Goal: Communication & Community: Share content

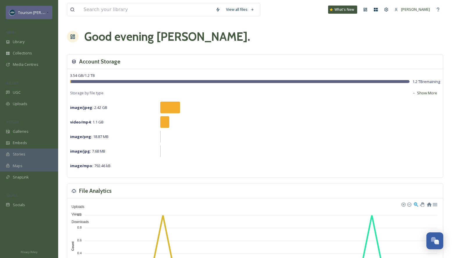
click at [40, 14] on span "Tourism [PERSON_NAME]" at bounding box center [40, 13] width 44 height 6
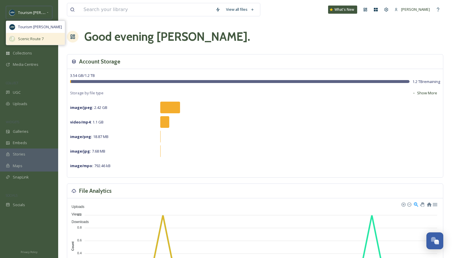
click at [32, 38] on span "Scenic Route 7" at bounding box center [31, 39] width 26 height 6
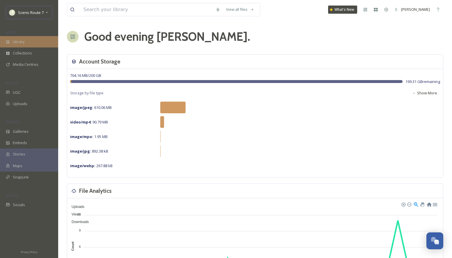
click at [27, 42] on div "Library" at bounding box center [29, 41] width 58 height 11
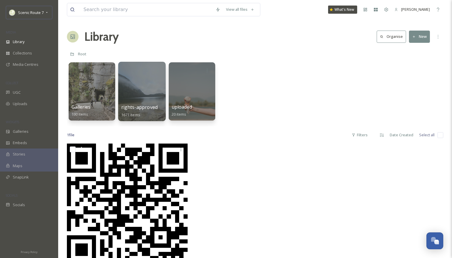
click at [138, 95] on div at bounding box center [141, 91] width 47 height 59
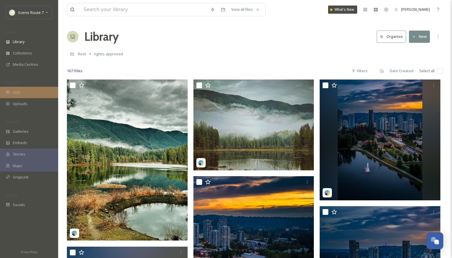
click at [24, 92] on div "UGC" at bounding box center [29, 92] width 58 height 11
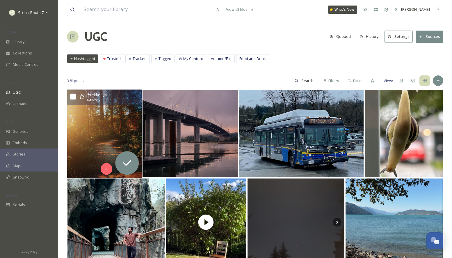
click at [98, 132] on img at bounding box center [104, 134] width 75 height 88
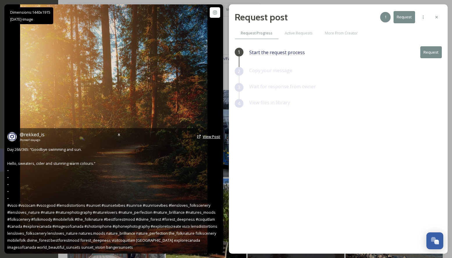
click at [212, 137] on span "View Post" at bounding box center [211, 136] width 17 height 5
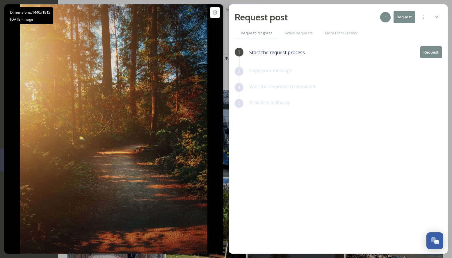
click at [436, 50] on button "Request" at bounding box center [432, 52] width 22 height 12
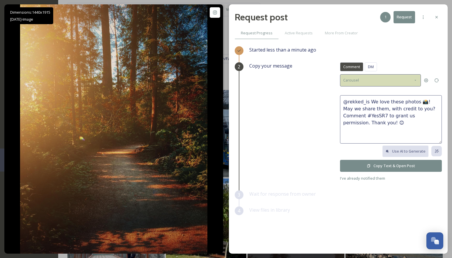
click at [415, 80] on icon at bounding box center [415, 80] width 1 height 1
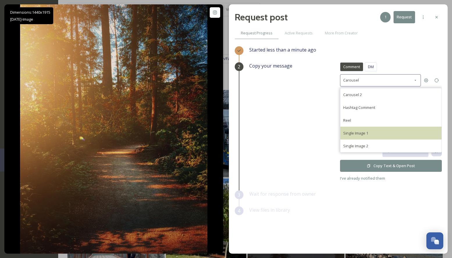
click at [374, 130] on div "Single Image 1" at bounding box center [391, 133] width 101 height 13
type textarea "@rekked_is This photo is fantastic! If it's okay with you, we'd love to share i…"
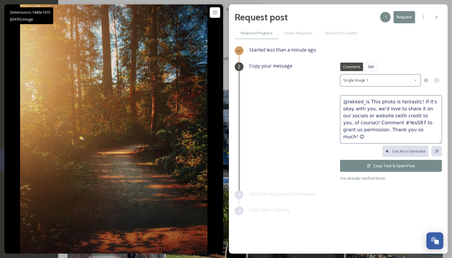
click at [374, 167] on button "Copy Text & Open Post" at bounding box center [391, 166] width 102 height 12
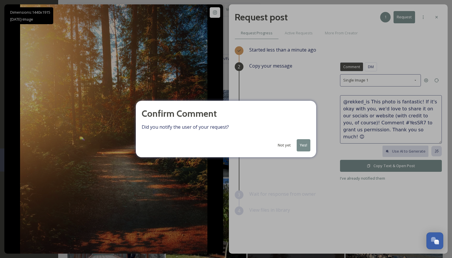
click at [307, 147] on button "Yes!" at bounding box center [304, 145] width 14 height 12
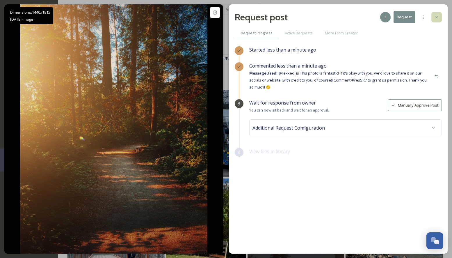
click at [437, 18] on icon at bounding box center [437, 17] width 5 height 5
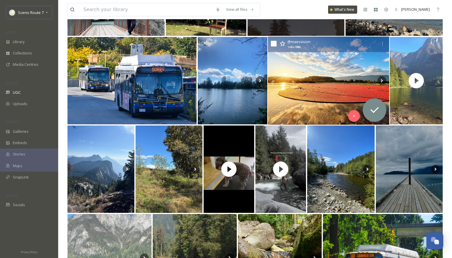
scroll to position [244, 0]
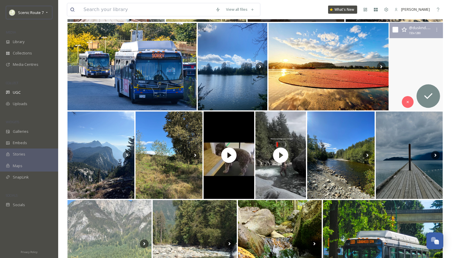
click at [403, 57] on video "One of the beautiful and quiet lake in BC. 🏖️☀️\a\acan you guess the place?\a\a…" at bounding box center [416, 67] width 53 height 88
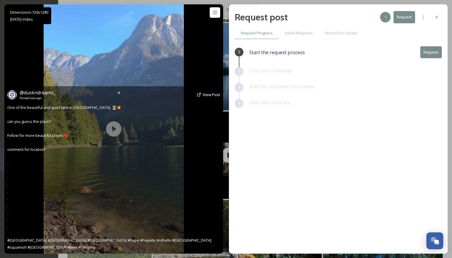
click at [115, 132] on div "@ duskndreams_ Posted 2 days ago View Post One of the beautiful and quiet lake …" at bounding box center [113, 169] width 219 height 167
click at [204, 93] on span "View Post" at bounding box center [211, 94] width 17 height 5
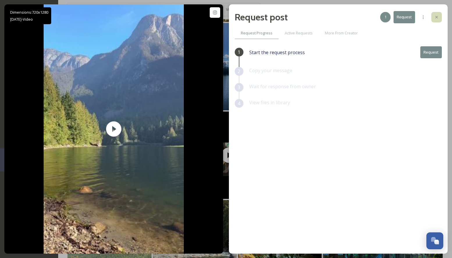
click at [439, 17] on icon at bounding box center [437, 17] width 5 height 5
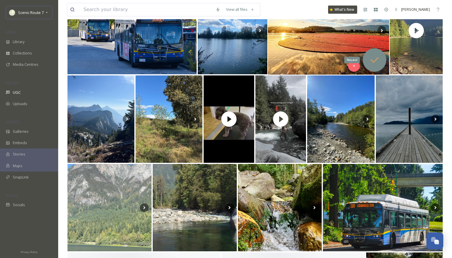
scroll to position [292, 0]
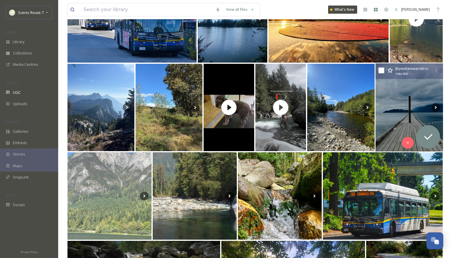
click at [397, 122] on img at bounding box center [410, 107] width 68 height 88
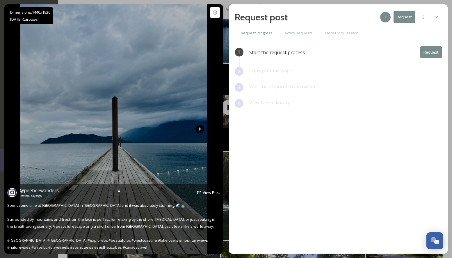
click at [199, 130] on icon at bounding box center [200, 129] width 2 height 3
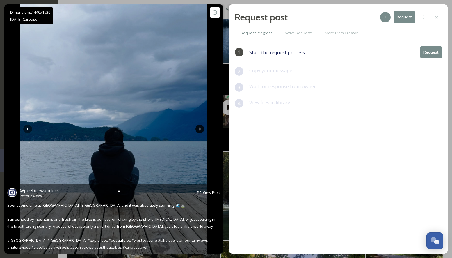
click at [199, 130] on icon at bounding box center [200, 129] width 2 height 3
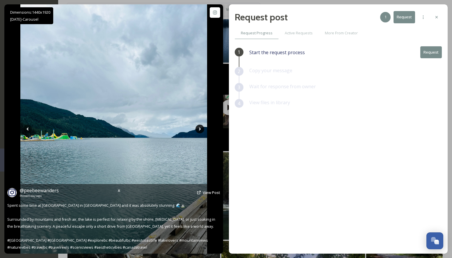
click at [199, 130] on icon at bounding box center [200, 129] width 2 height 3
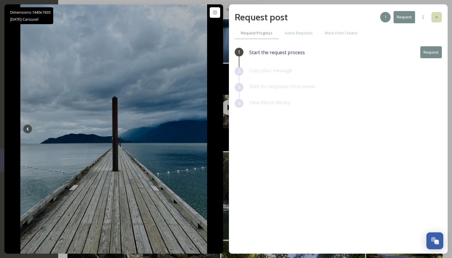
click at [438, 15] on icon at bounding box center [437, 17] width 5 height 5
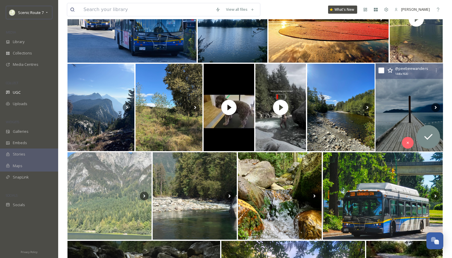
click at [397, 107] on img at bounding box center [410, 107] width 68 height 88
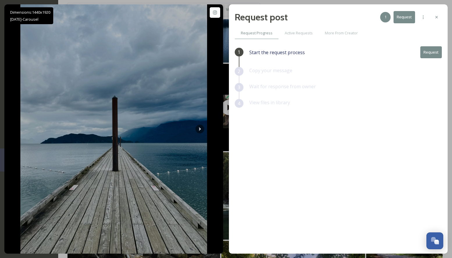
click at [426, 53] on button "Request" at bounding box center [432, 52] width 22 height 12
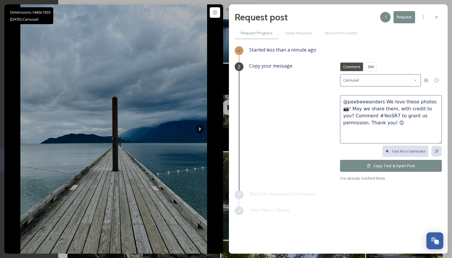
click at [376, 165] on button "Copy Text & Open Post" at bounding box center [391, 166] width 102 height 12
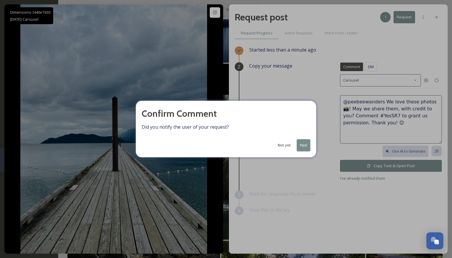
click at [309, 144] on button "Yes!" at bounding box center [304, 145] width 14 height 12
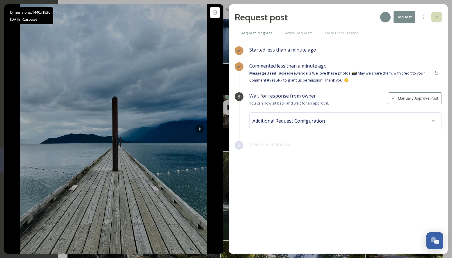
click at [439, 16] on div at bounding box center [437, 17] width 10 height 10
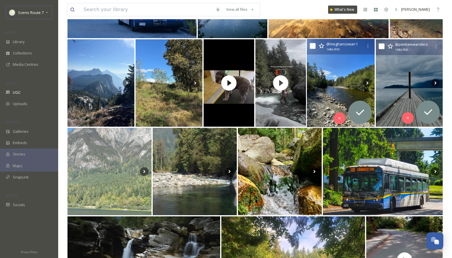
scroll to position [318, 0]
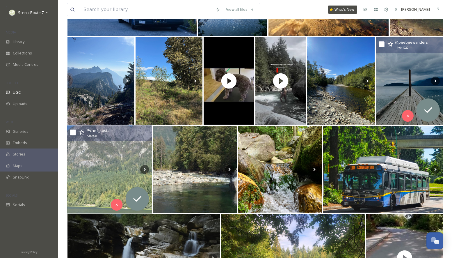
click at [105, 167] on img at bounding box center [109, 169] width 85 height 88
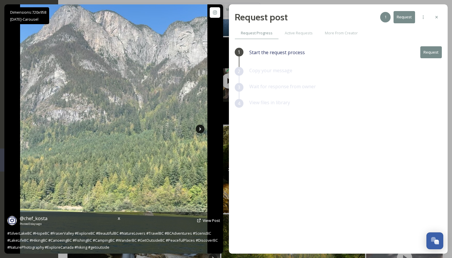
click at [199, 128] on icon at bounding box center [200, 129] width 9 height 9
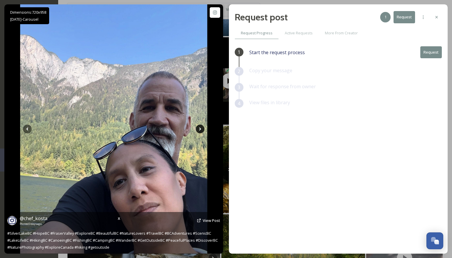
click at [200, 129] on icon at bounding box center [200, 129] width 2 height 3
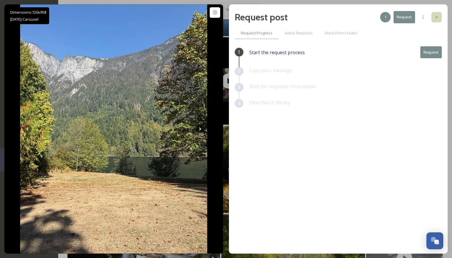
click at [438, 17] on icon at bounding box center [437, 17] width 5 height 5
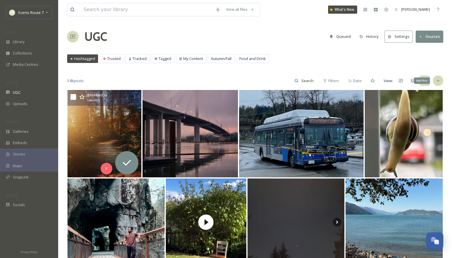
click at [436, 82] on div "Add Post" at bounding box center [438, 80] width 10 height 10
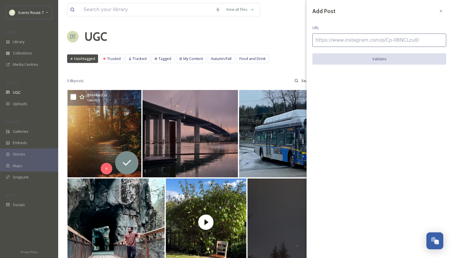
click at [346, 40] on input at bounding box center [380, 39] width 134 height 13
paste input "https://www.instagram.com/p/CF7spGujfPE/"
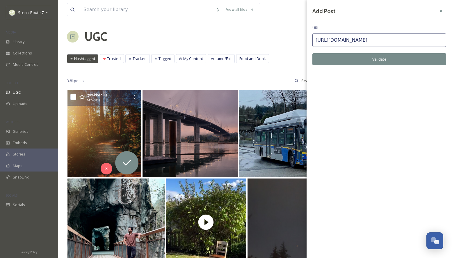
type input "https://www.instagram.com/p/CF7spGujfPE/"
click at [351, 55] on button "Validate" at bounding box center [380, 59] width 134 height 12
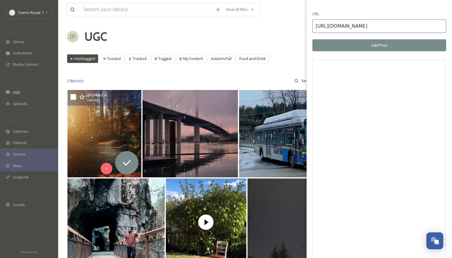
scroll to position [6, 0]
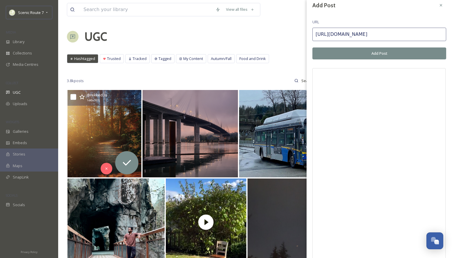
click at [380, 52] on button "Add Post" at bounding box center [380, 53] width 134 height 12
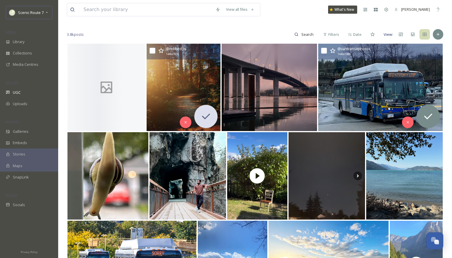
scroll to position [65, 0]
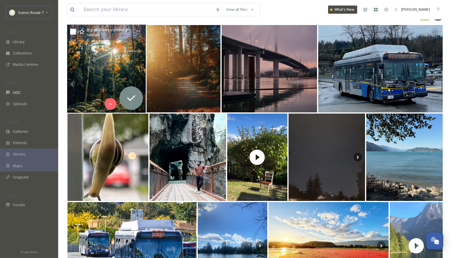
click at [113, 69] on img at bounding box center [106, 69] width 79 height 88
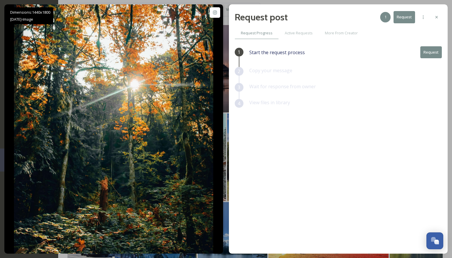
click at [431, 51] on button "Request" at bounding box center [432, 52] width 22 height 12
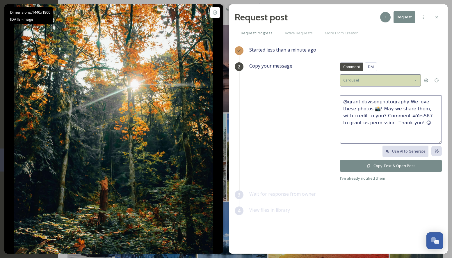
click at [399, 82] on div "Carousel" at bounding box center [380, 80] width 81 height 12
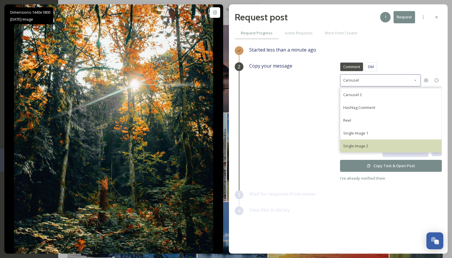
click at [359, 141] on div "Single Image 2" at bounding box center [391, 145] width 101 height 13
type textarea "@grantldawsonphotography We would love to share this beautiful photo on our soc…"
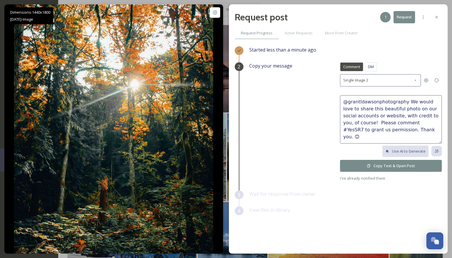
click at [367, 166] on button "Copy Text & Open Post" at bounding box center [391, 166] width 102 height 12
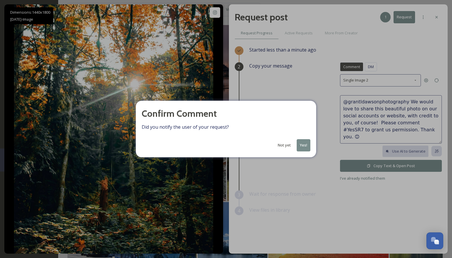
click at [305, 143] on button "Yes!" at bounding box center [304, 145] width 14 height 12
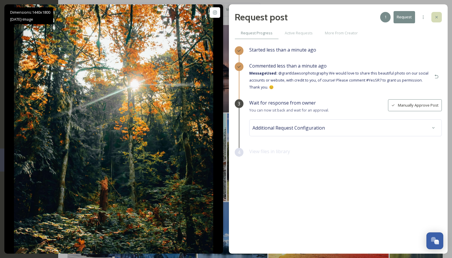
click at [438, 15] on icon at bounding box center [437, 17] width 5 height 5
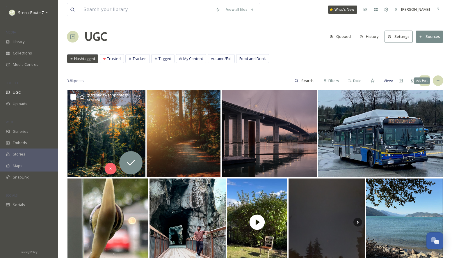
click at [439, 80] on icon at bounding box center [438, 80] width 5 height 5
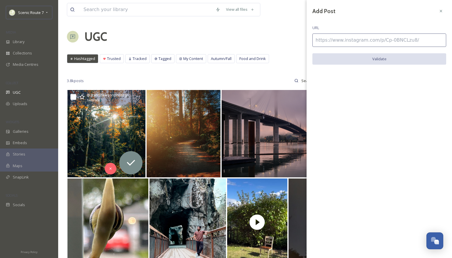
click at [334, 41] on input at bounding box center [380, 39] width 134 height 13
paste input "https://www.instagram.com/p/C-3HyhZy7zE/"
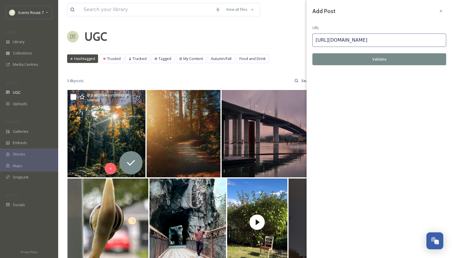
type input "https://www.instagram.com/p/C-3HyhZy7zE/"
click at [363, 61] on button "Validate" at bounding box center [380, 59] width 134 height 12
click at [364, 58] on button "Add Post" at bounding box center [380, 59] width 134 height 12
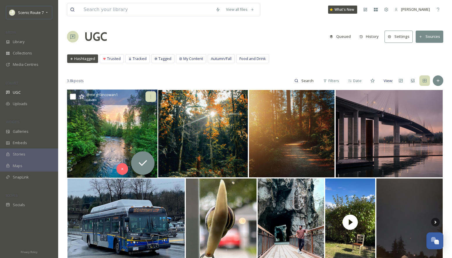
click at [150, 98] on icon at bounding box center [150, 96] width 5 height 5
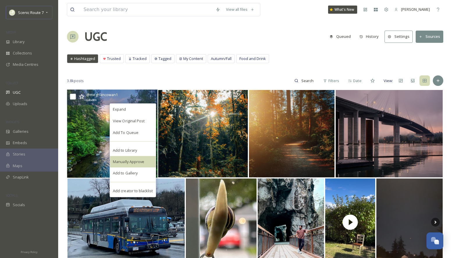
click at [138, 164] on span "Manually Approve" at bounding box center [128, 162] width 31 height 6
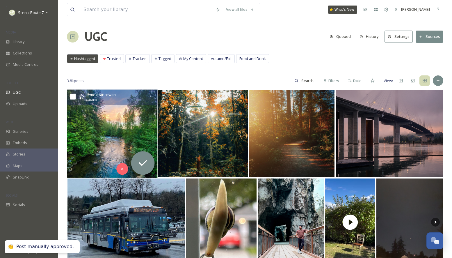
click at [97, 134] on img at bounding box center [112, 134] width 91 height 88
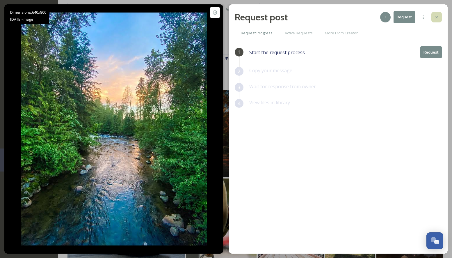
click at [440, 17] on div at bounding box center [437, 17] width 10 height 10
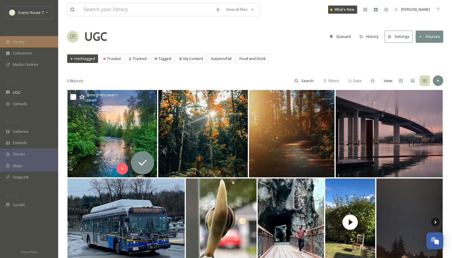
click at [27, 44] on div "Library" at bounding box center [29, 41] width 58 height 11
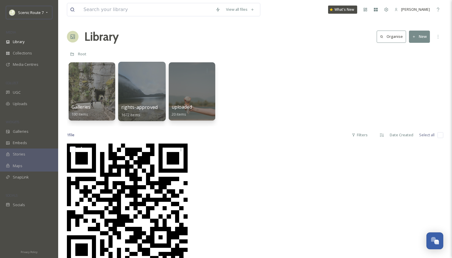
click at [144, 94] on div at bounding box center [141, 91] width 47 height 59
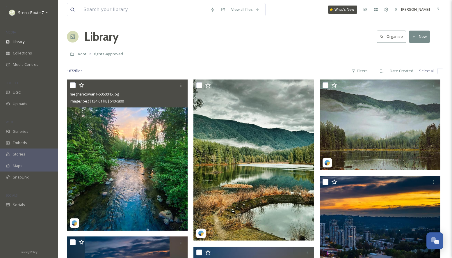
click at [176, 123] on img at bounding box center [127, 154] width 121 height 151
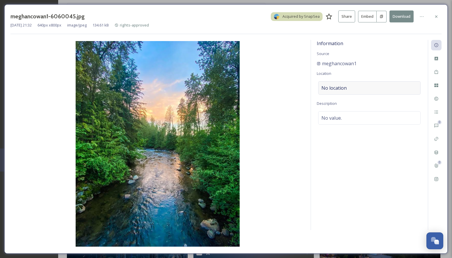
click at [337, 89] on span "No location" at bounding box center [334, 87] width 25 height 7
click at [337, 89] on input at bounding box center [370, 88] width 102 height 13
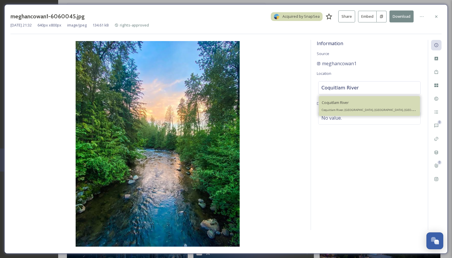
type input "Coquitlam River"
click at [337, 105] on span "Coquitlam River" at bounding box center [335, 102] width 27 height 5
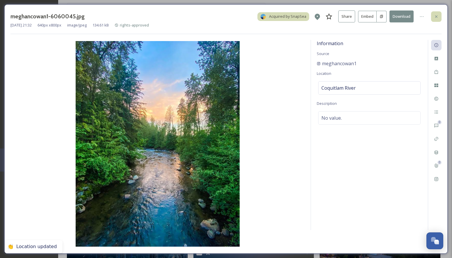
click at [436, 13] on div at bounding box center [436, 16] width 10 height 10
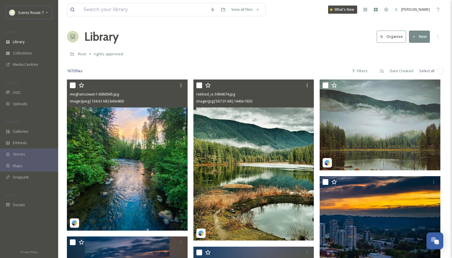
click at [233, 173] on img at bounding box center [254, 159] width 121 height 161
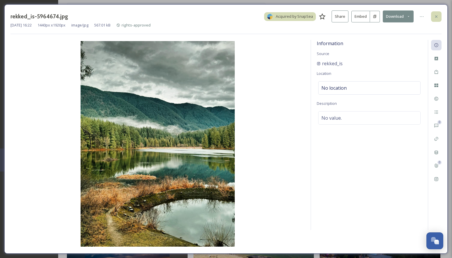
click at [434, 14] on icon at bounding box center [436, 16] width 5 height 5
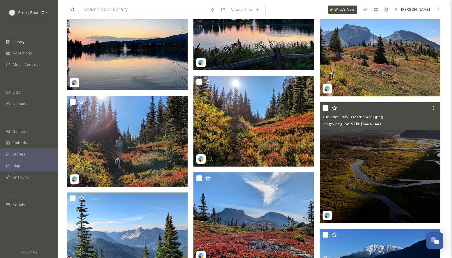
scroll to position [564, 0]
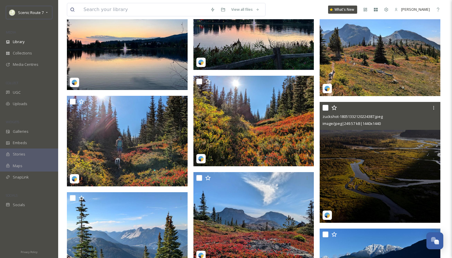
click at [376, 169] on img at bounding box center [380, 162] width 121 height 121
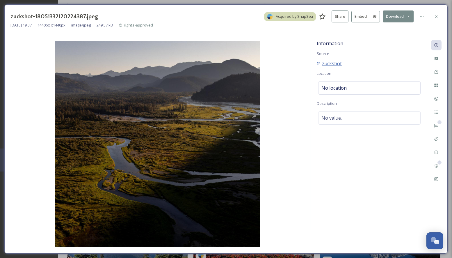
click at [326, 64] on span "zuckshot" at bounding box center [332, 63] width 20 height 7
click at [438, 14] on icon at bounding box center [436, 16] width 5 height 5
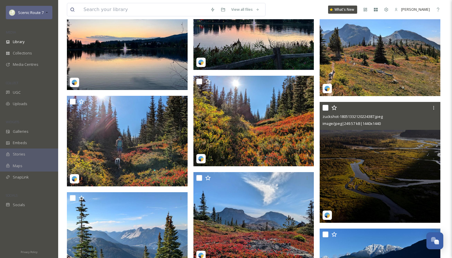
click at [41, 14] on span "Scenic Route 7" at bounding box center [31, 12] width 26 height 5
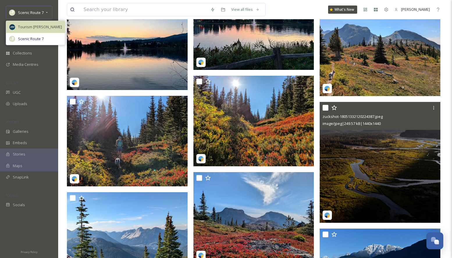
click at [36, 30] on div "Tourism [PERSON_NAME]" at bounding box center [35, 27] width 59 height 12
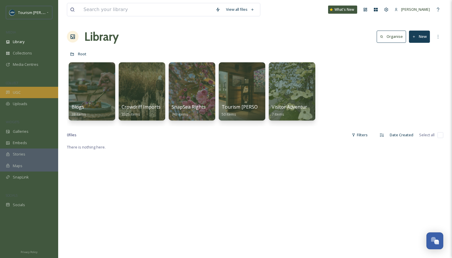
click at [22, 92] on div "UGC" at bounding box center [29, 92] width 58 height 11
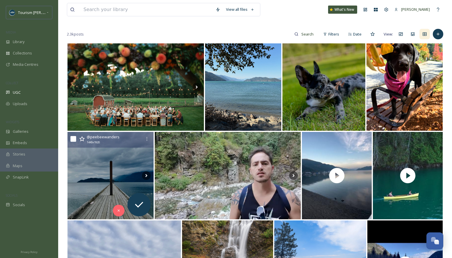
scroll to position [61, 0]
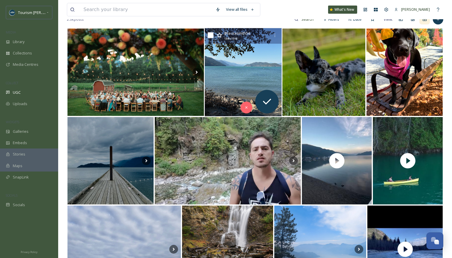
click at [242, 80] on img at bounding box center [243, 72] width 77 height 88
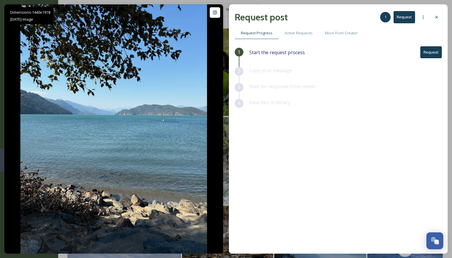
click at [429, 54] on button "Request" at bounding box center [432, 52] width 22 height 12
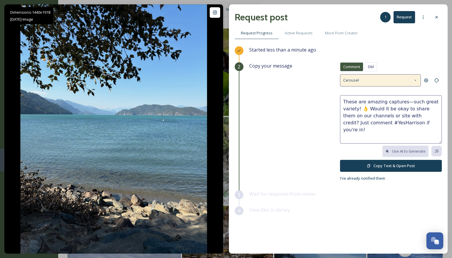
click at [417, 80] on icon at bounding box center [415, 80] width 5 height 5
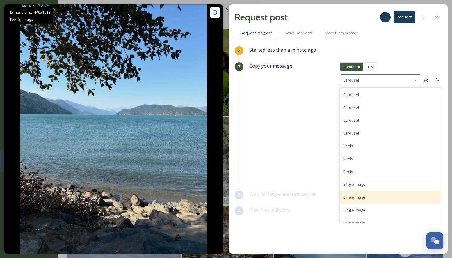
click at [354, 199] on div "Single Image" at bounding box center [355, 197] width 22 height 7
type textarea "Love this shot! Is it alright if we share your photo on our social channels or …"
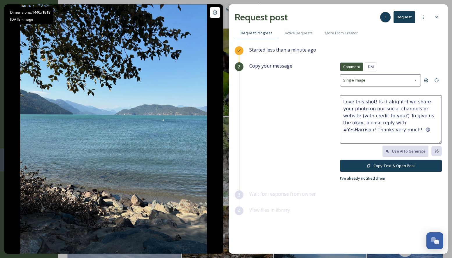
click at [374, 163] on button "Copy Text & Open Post" at bounding box center [391, 166] width 102 height 12
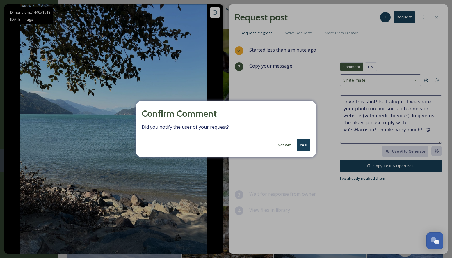
click at [306, 144] on button "Yes!" at bounding box center [304, 145] width 14 height 12
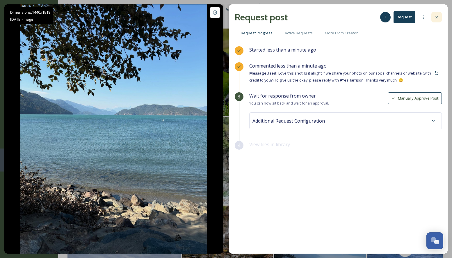
click at [436, 17] on icon at bounding box center [437, 17] width 2 height 2
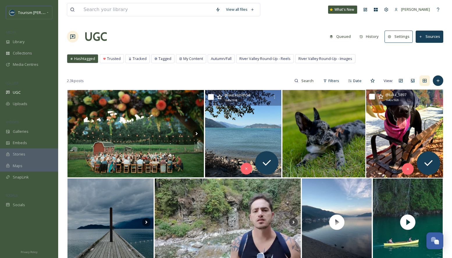
click at [394, 127] on img at bounding box center [404, 134] width 77 height 88
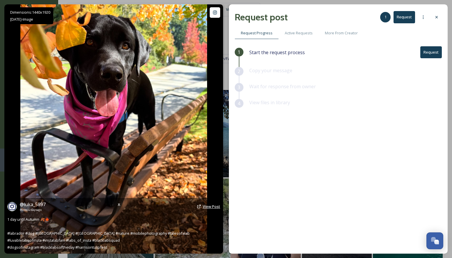
click at [213, 205] on span "View Post" at bounding box center [211, 206] width 17 height 5
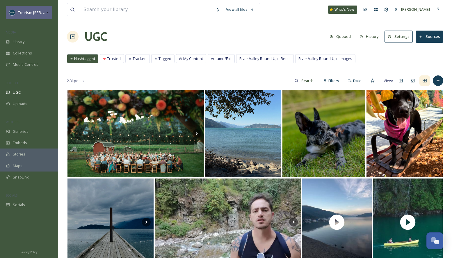
click at [49, 10] on icon at bounding box center [47, 12] width 3 height 5
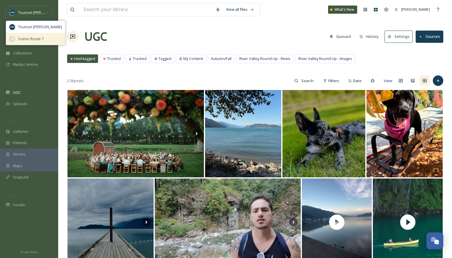
click at [41, 36] on span "Scenic Route 7" at bounding box center [31, 39] width 26 height 6
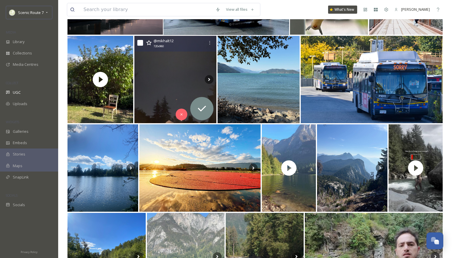
scroll to position [167, 0]
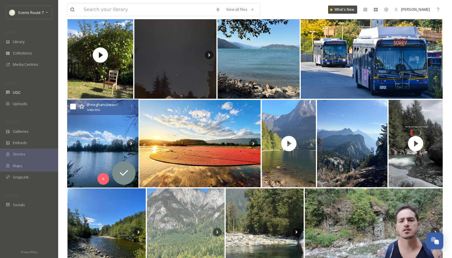
click at [113, 157] on img at bounding box center [103, 144] width 72 height 88
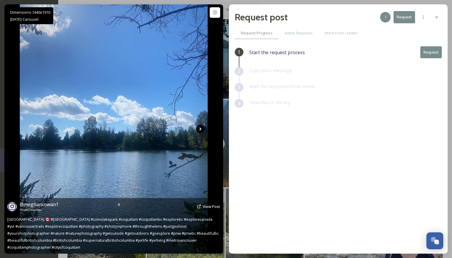
click at [200, 128] on icon at bounding box center [200, 129] width 9 height 9
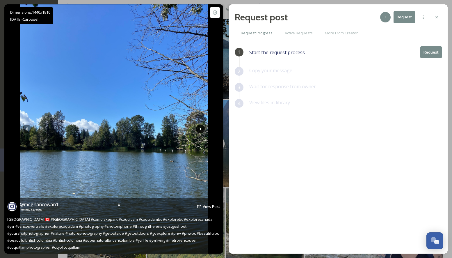
click at [200, 129] on icon at bounding box center [200, 129] width 9 height 9
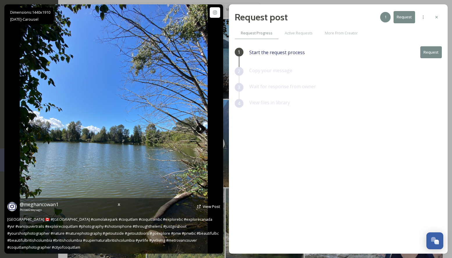
click at [201, 128] on icon at bounding box center [200, 129] width 9 height 9
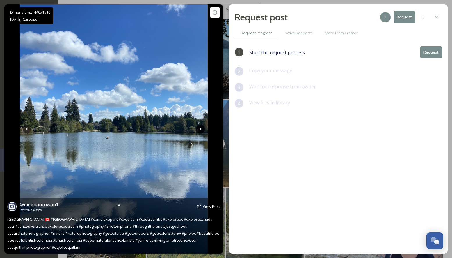
click at [201, 128] on icon at bounding box center [200, 129] width 9 height 9
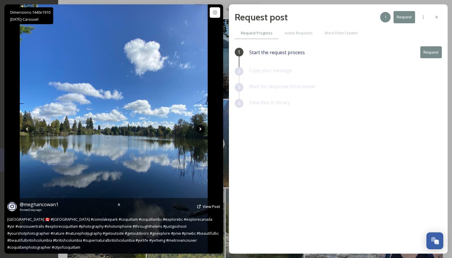
click at [201, 128] on icon at bounding box center [200, 129] width 9 height 9
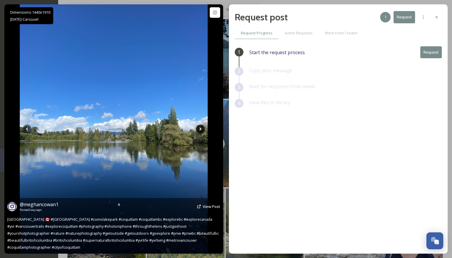
click at [201, 128] on icon at bounding box center [200, 129] width 9 height 9
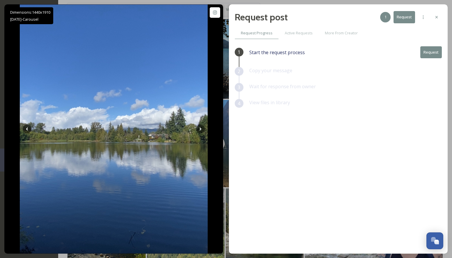
click at [436, 15] on icon at bounding box center [437, 17] width 5 height 5
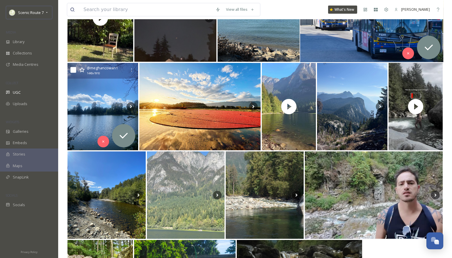
scroll to position [222, 0]
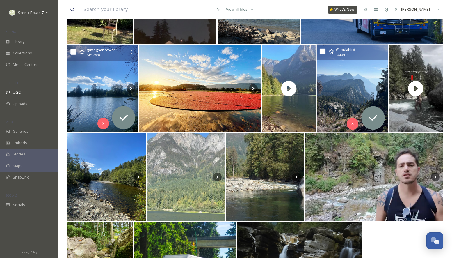
click at [342, 90] on img at bounding box center [352, 89] width 71 height 88
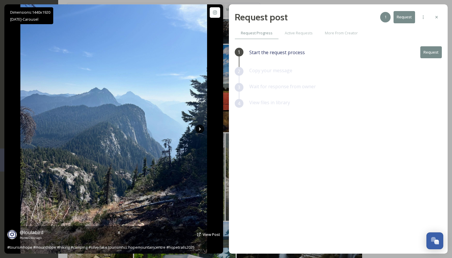
click at [201, 129] on icon at bounding box center [200, 129] width 2 height 3
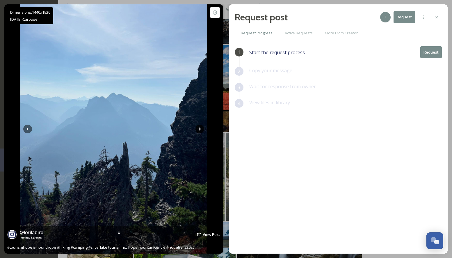
click at [200, 129] on icon at bounding box center [200, 129] width 2 height 3
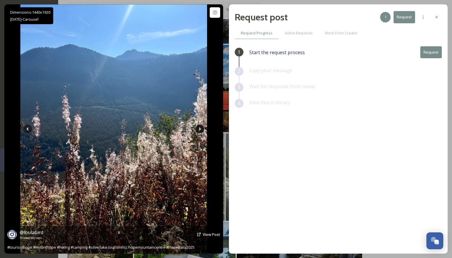
click at [200, 129] on icon at bounding box center [200, 129] width 2 height 3
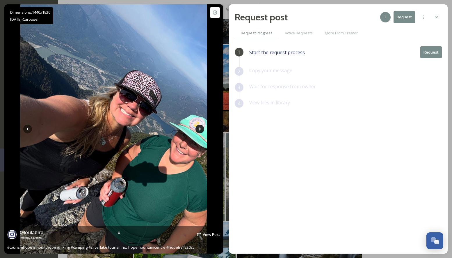
click at [200, 129] on icon at bounding box center [200, 129] width 2 height 3
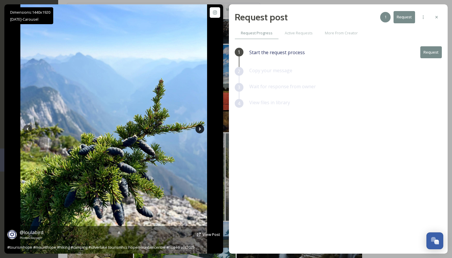
click at [200, 129] on icon at bounding box center [200, 129] width 2 height 3
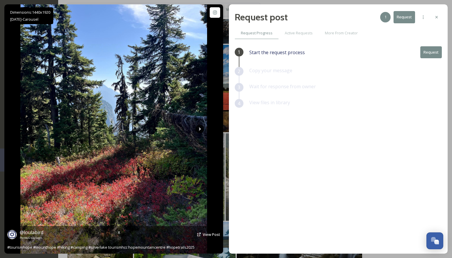
click at [200, 129] on icon at bounding box center [200, 129] width 2 height 3
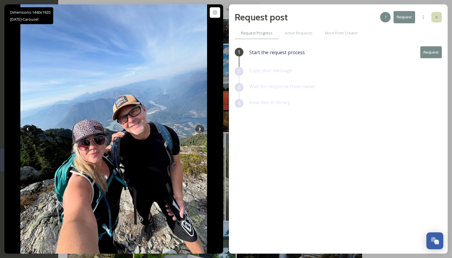
click at [439, 16] on icon at bounding box center [437, 17] width 5 height 5
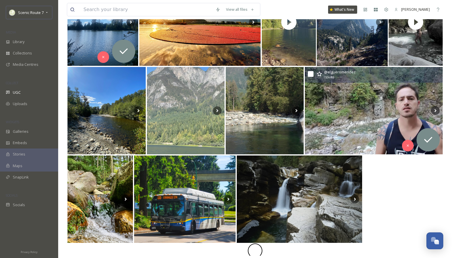
scroll to position [288, 0]
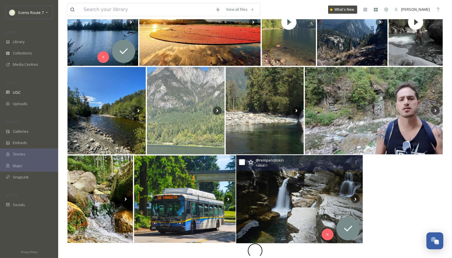
click at [273, 192] on img at bounding box center [299, 199] width 127 height 88
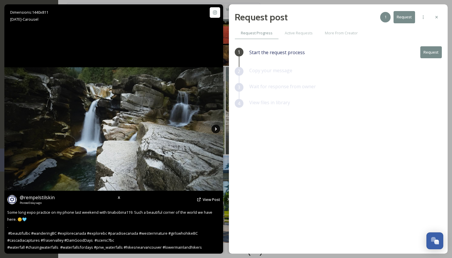
click at [218, 127] on icon at bounding box center [216, 129] width 9 height 9
click at [217, 129] on icon at bounding box center [216, 129] width 9 height 9
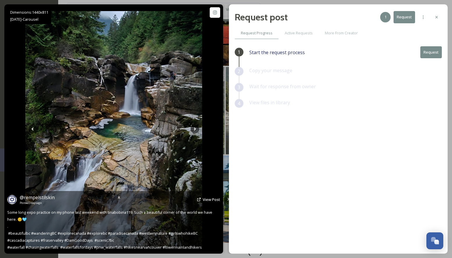
click at [217, 129] on div "Dimensions: 1440 x 811 [DATE] - Carousel @ rempelstilskin Posted [DATE] View Po…" at bounding box center [113, 128] width 219 height 249
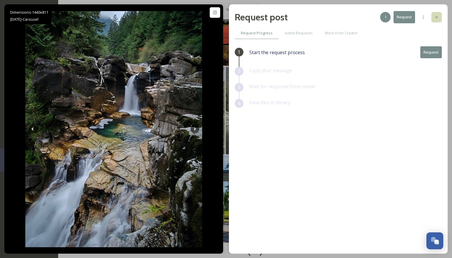
click at [438, 17] on icon at bounding box center [437, 17] width 5 height 5
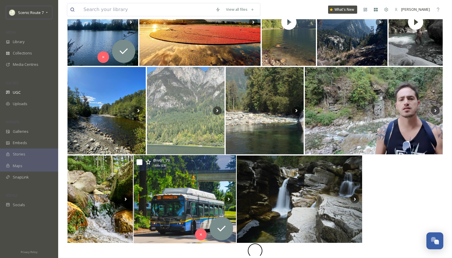
scroll to position [288, 0]
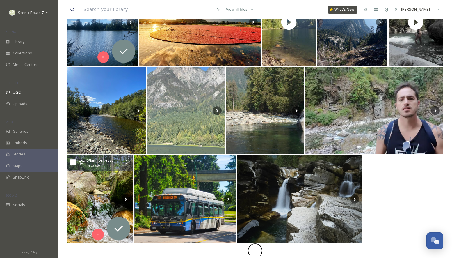
click at [89, 164] on span "1440 x 1920" at bounding box center [93, 166] width 13 height 4
click at [87, 194] on img at bounding box center [100, 199] width 66 height 88
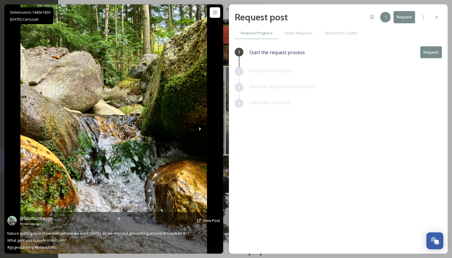
scroll to position [288, 0]
click at [200, 129] on icon at bounding box center [200, 129] width 2 height 3
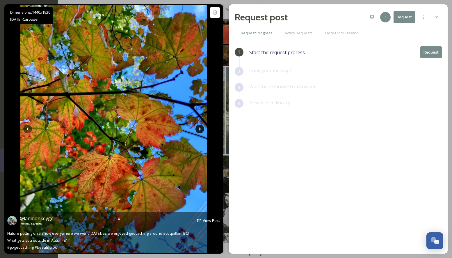
click at [200, 129] on icon at bounding box center [200, 129] width 2 height 3
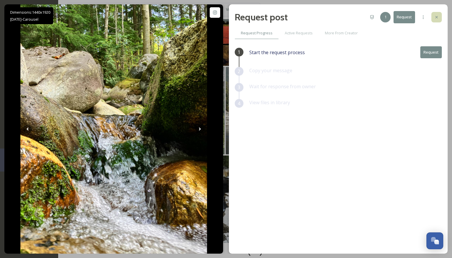
click at [438, 15] on icon at bounding box center [437, 17] width 5 height 5
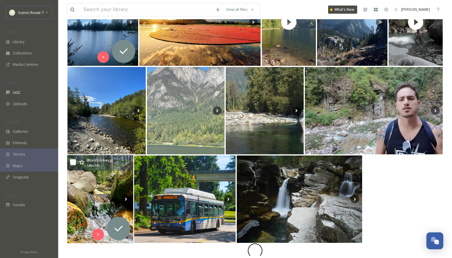
click at [91, 188] on img at bounding box center [100, 199] width 66 height 88
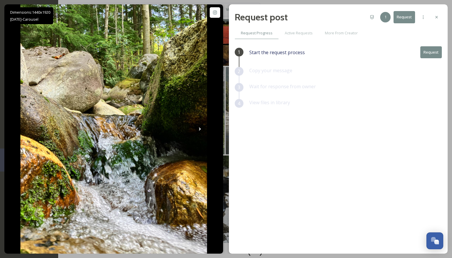
click at [433, 50] on button "Request" at bounding box center [432, 52] width 22 height 12
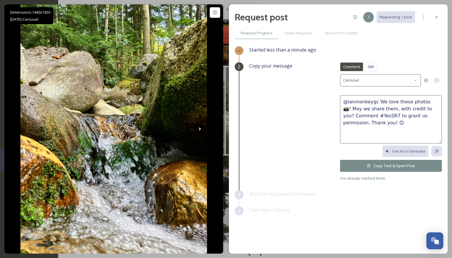
click at [388, 165] on button "Copy Text & Open Post" at bounding box center [391, 166] width 102 height 12
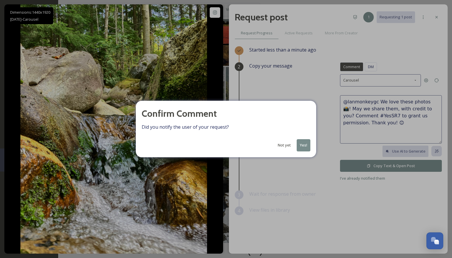
click at [307, 146] on button "Yes!" at bounding box center [304, 145] width 14 height 12
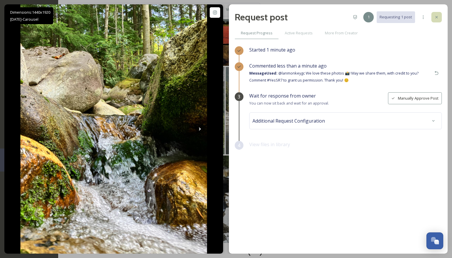
click at [435, 17] on icon at bounding box center [437, 17] width 5 height 5
